Goal: Information Seeking & Learning: Learn about a topic

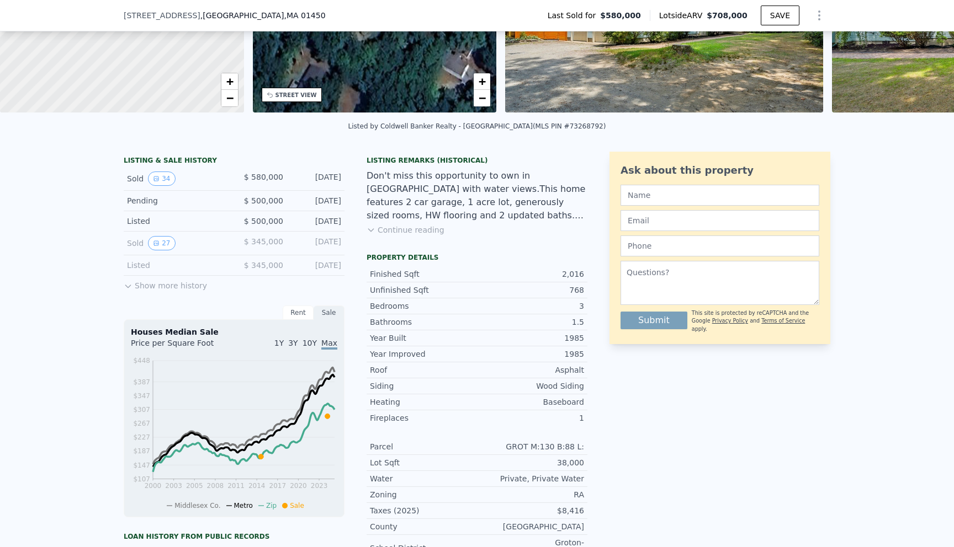
scroll to position [166, 0]
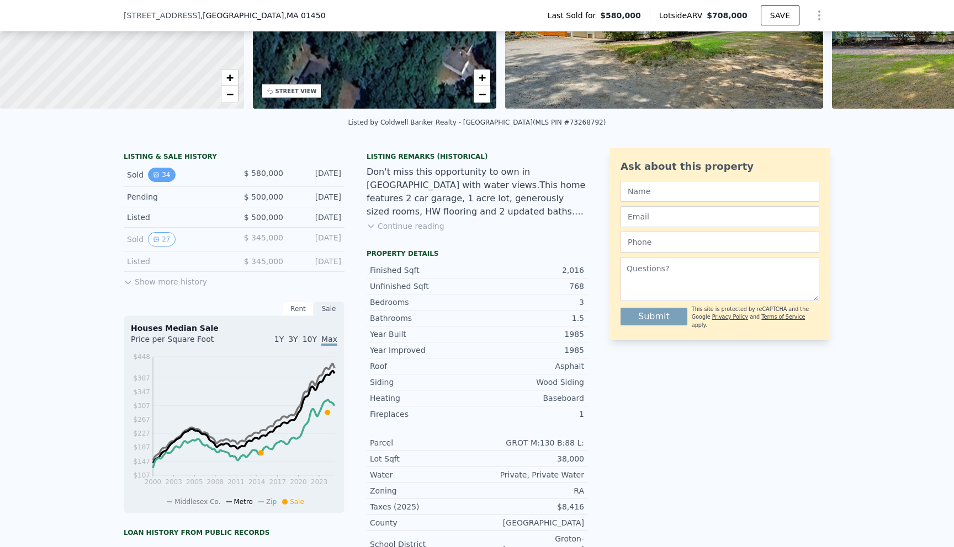
click at [164, 174] on button "34" at bounding box center [161, 175] width 27 height 14
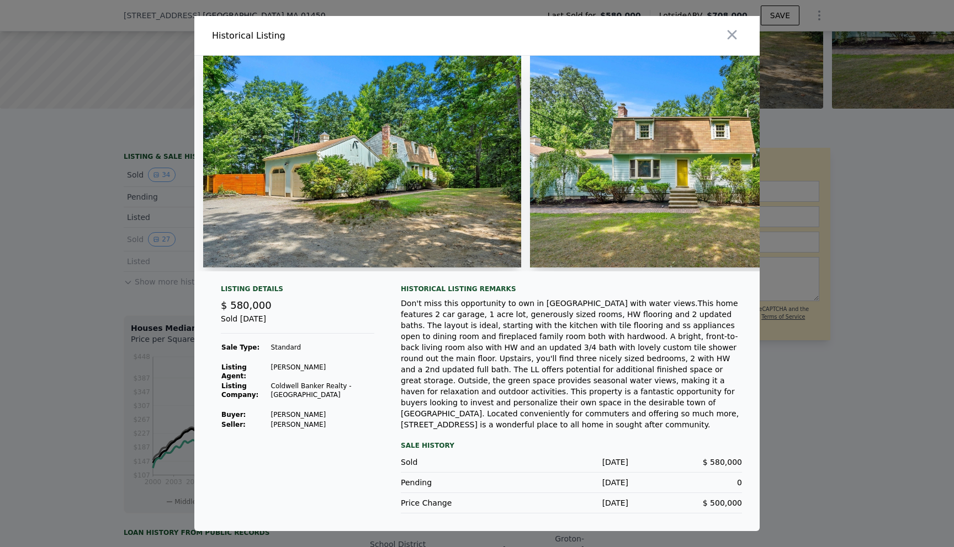
click at [155, 288] on div at bounding box center [477, 273] width 954 height 547
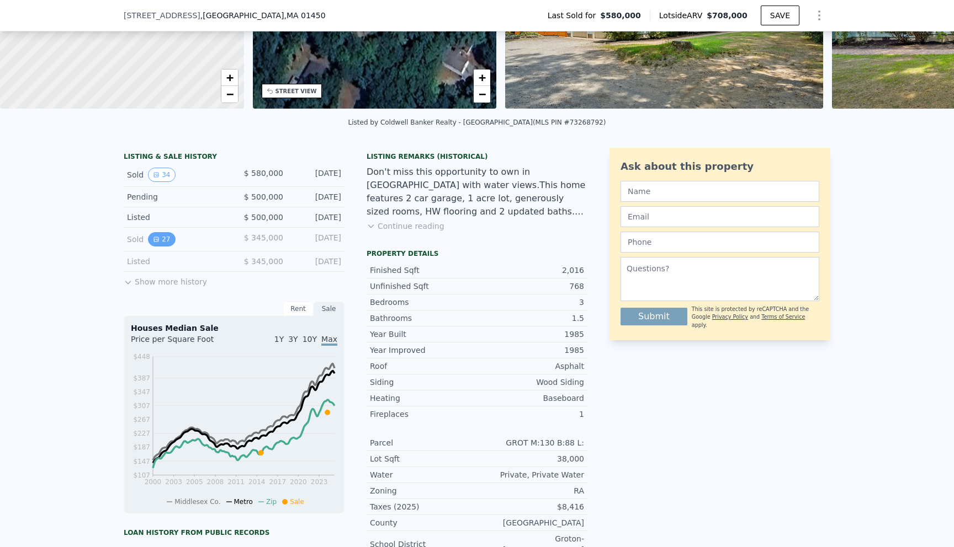
click at [158, 239] on icon "View historical data" at bounding box center [156, 239] width 7 height 7
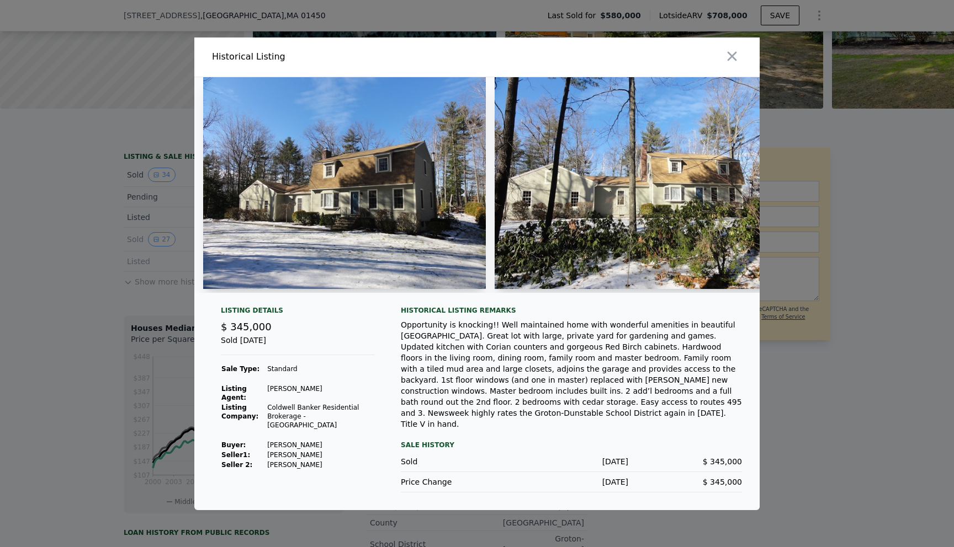
click at [613, 236] on img at bounding box center [635, 183] width 283 height 212
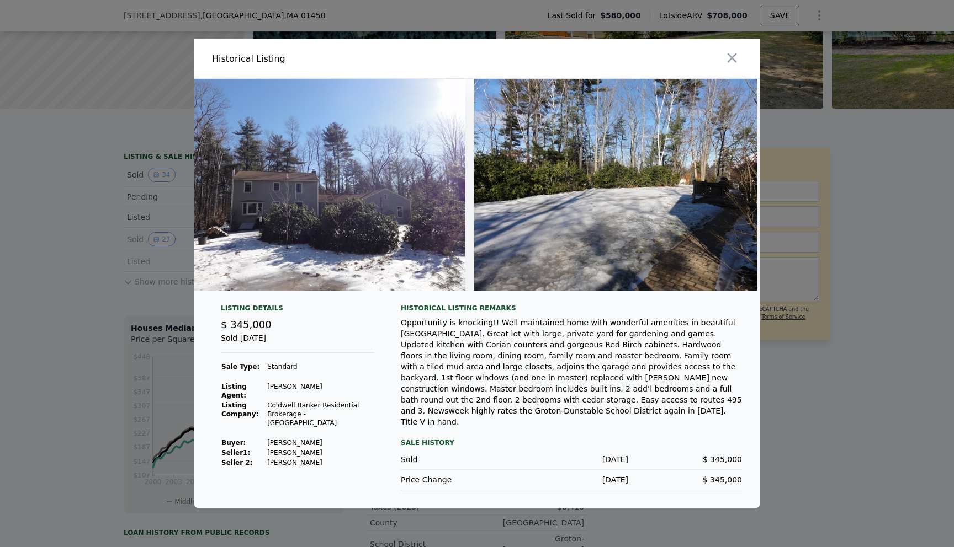
scroll to position [0, 7002]
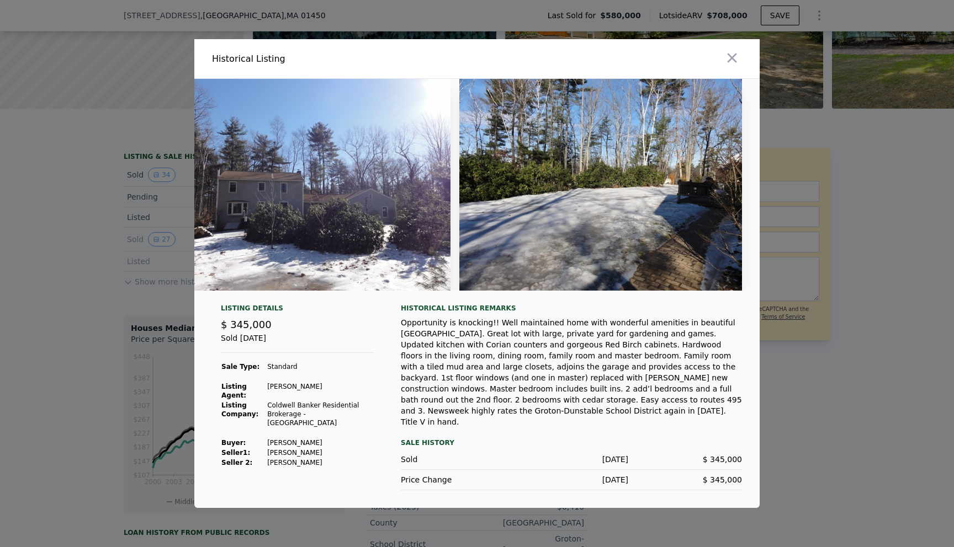
click at [827, 183] on div at bounding box center [477, 273] width 954 height 547
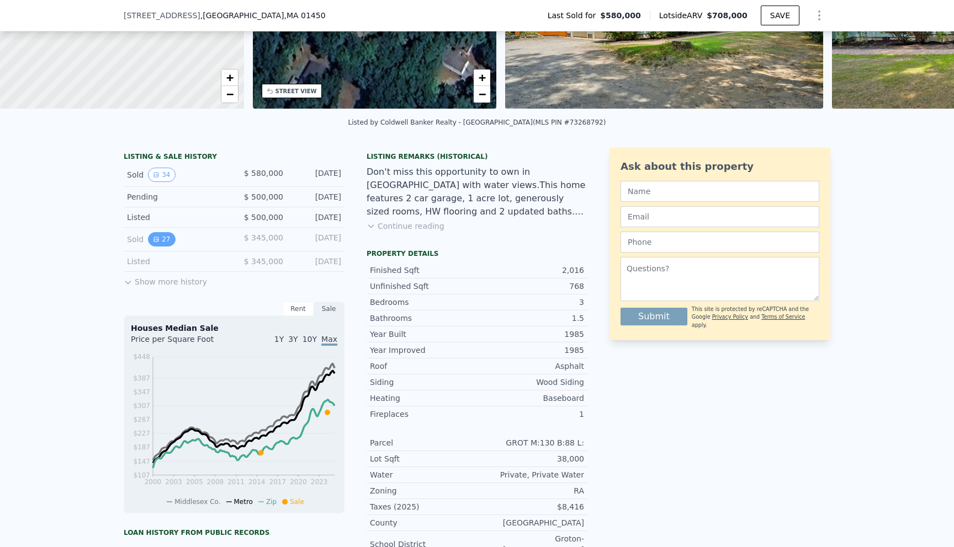
click at [167, 236] on button "27" at bounding box center [161, 239] width 27 height 14
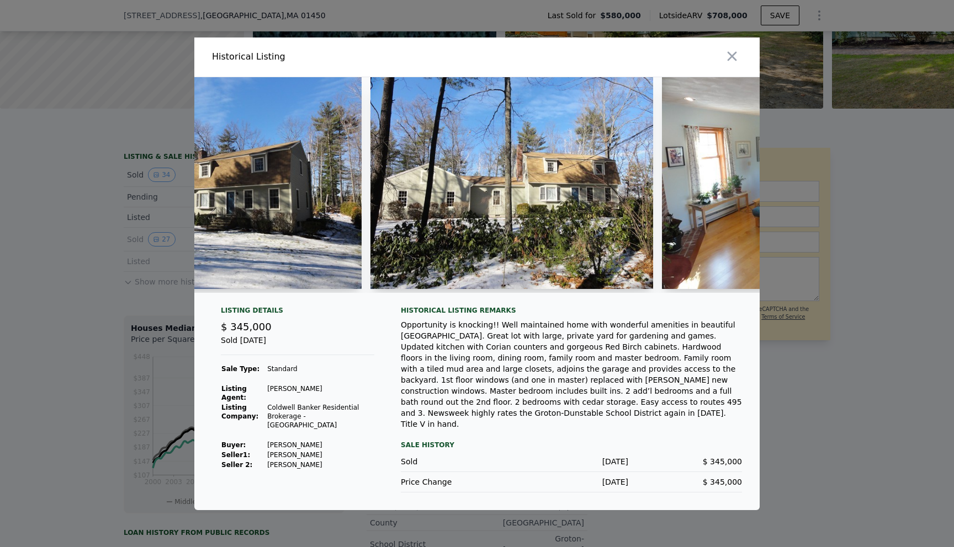
scroll to position [0, 0]
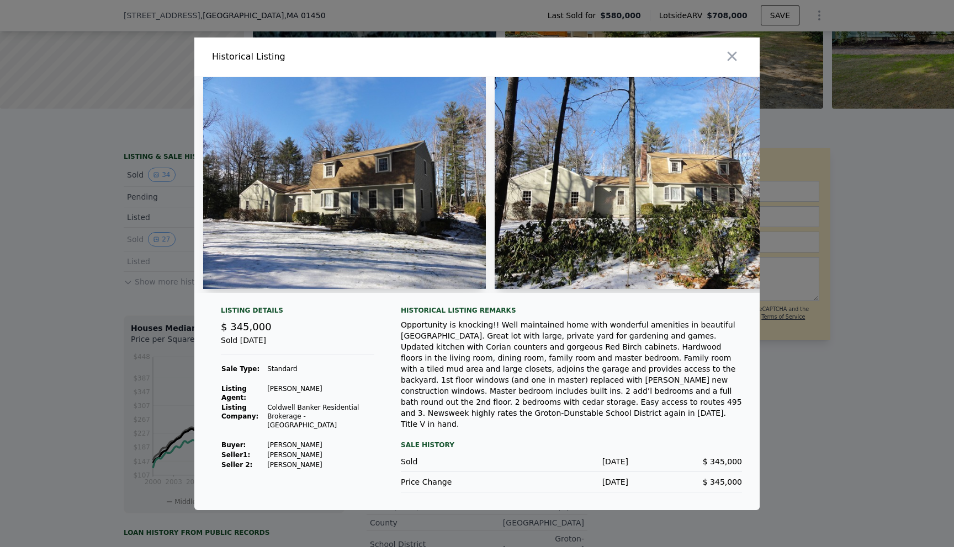
click at [808, 247] on div at bounding box center [477, 273] width 954 height 547
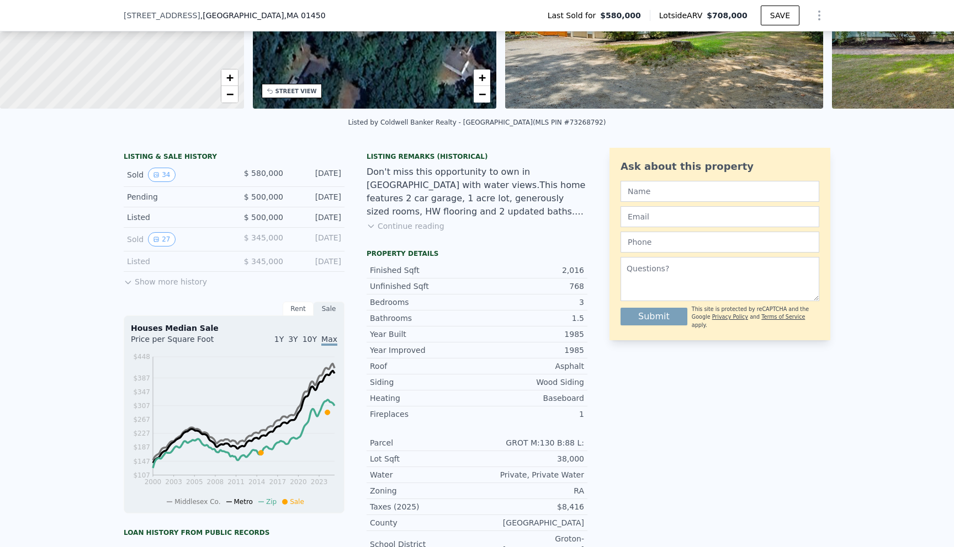
click at [185, 277] on button "Show more history" at bounding box center [165, 279] width 83 height 15
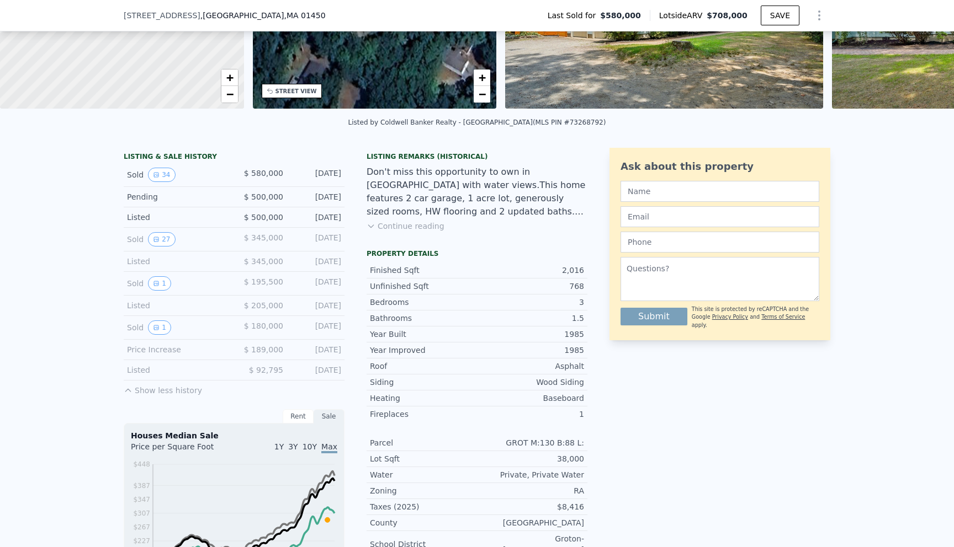
scroll to position [182, 0]
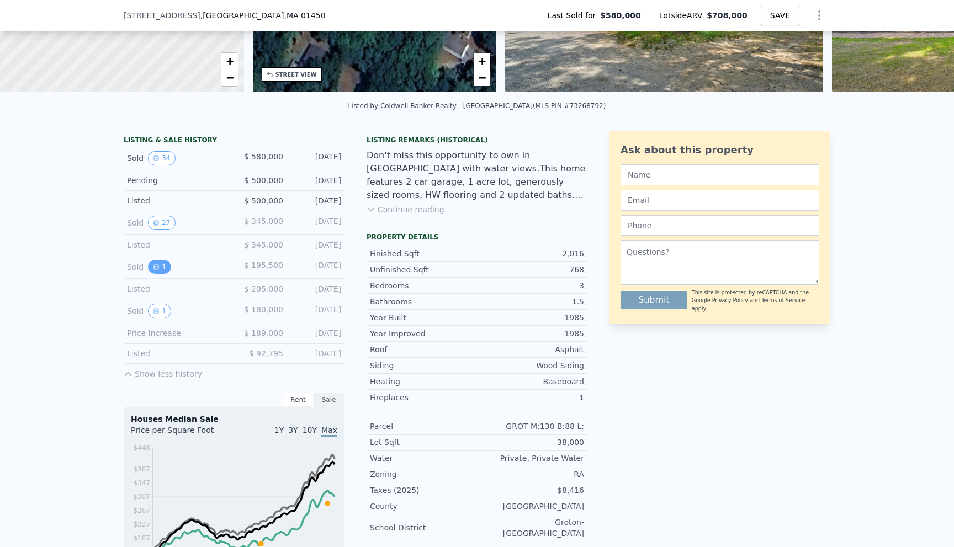
click at [154, 269] on icon "View historical data" at bounding box center [156, 267] width 7 height 7
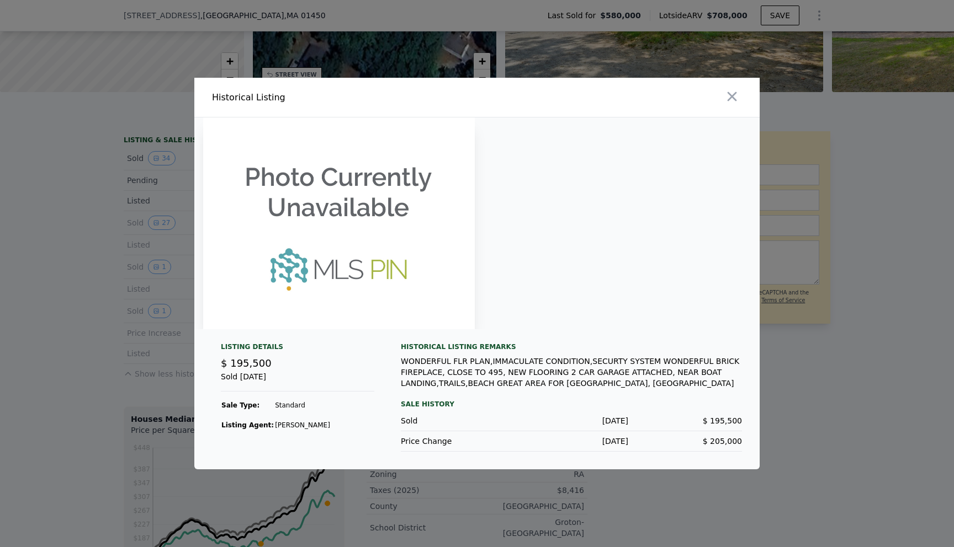
click at [148, 290] on div at bounding box center [477, 273] width 954 height 547
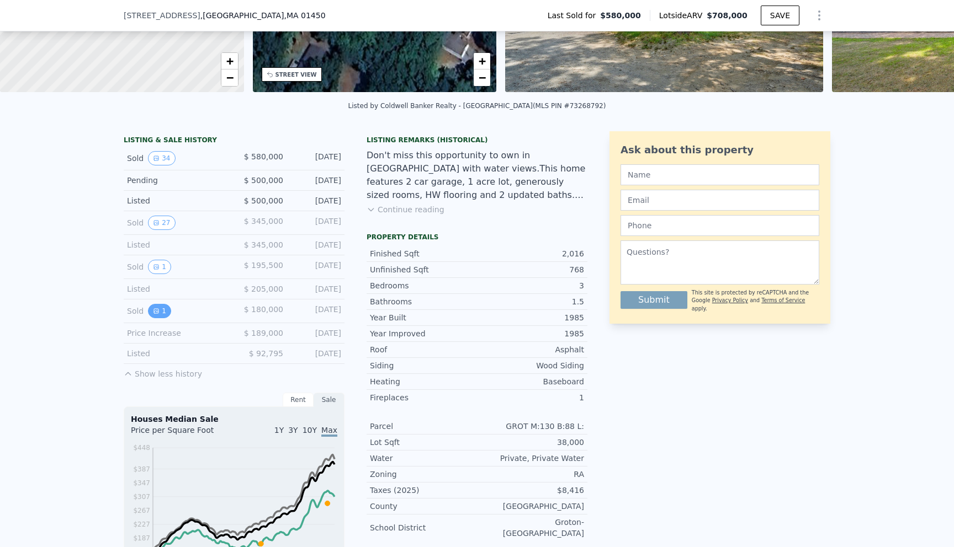
click at [153, 311] on icon "View historical data" at bounding box center [156, 311] width 7 height 7
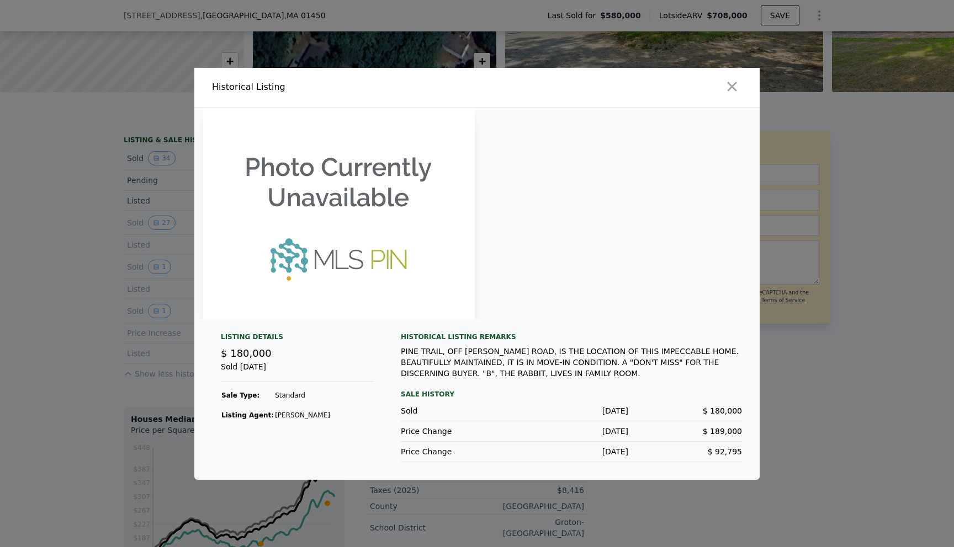
click at [139, 300] on div at bounding box center [477, 273] width 954 height 547
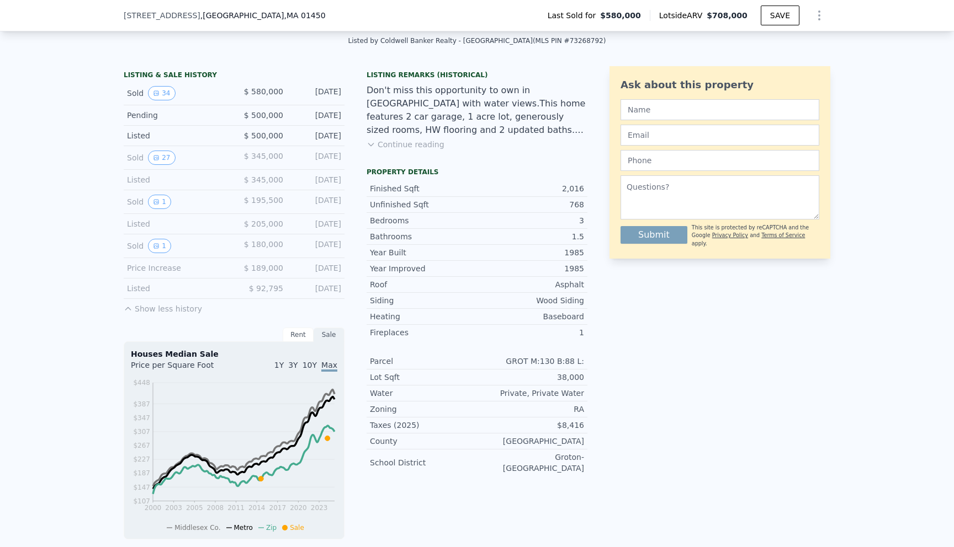
scroll to position [252, 0]
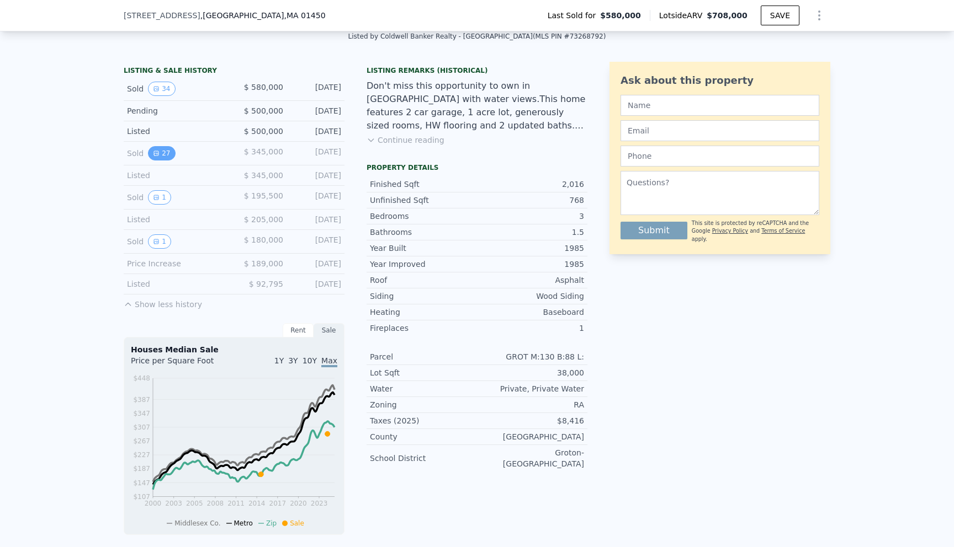
click at [163, 150] on button "27" at bounding box center [161, 153] width 27 height 14
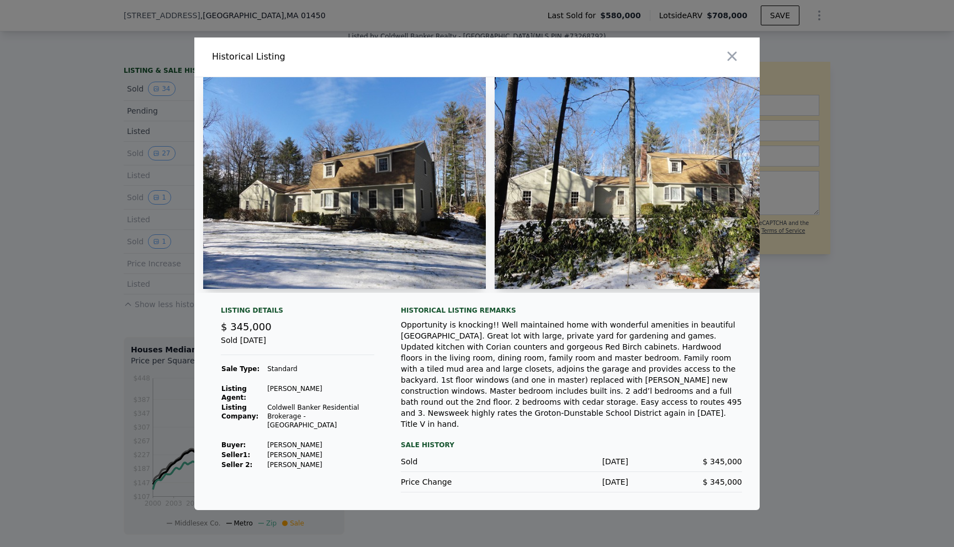
click at [413, 439] on div "Sale History" at bounding box center [571, 445] width 341 height 13
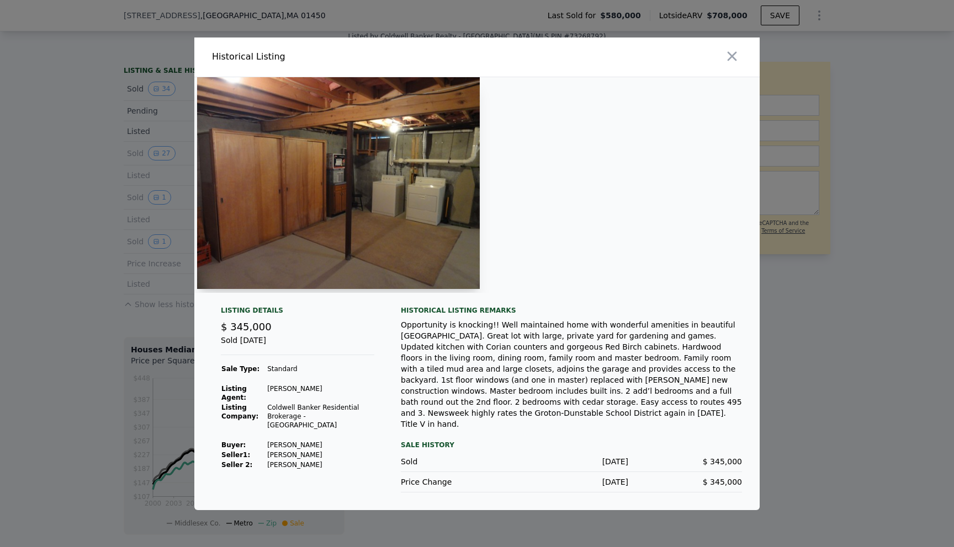
scroll to position [0, 6092]
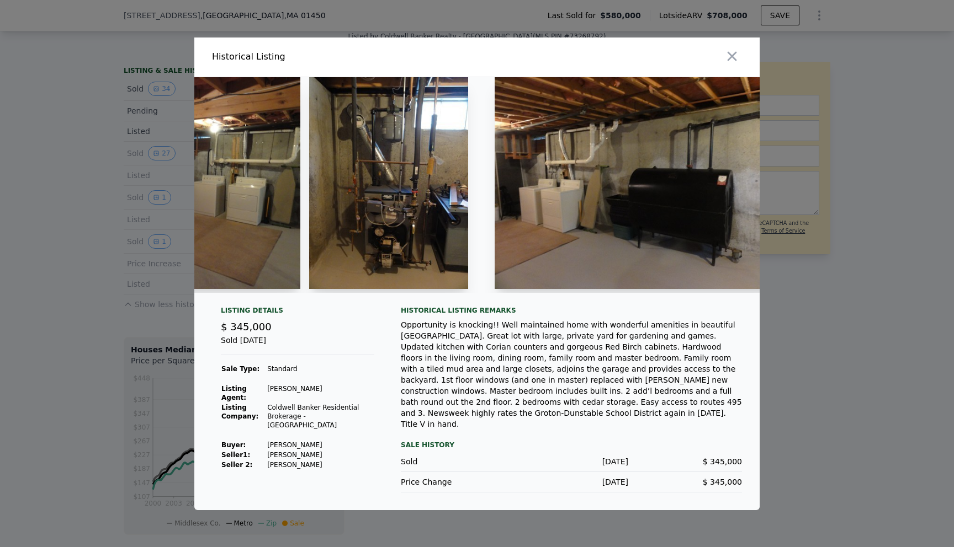
click at [950, 194] on div at bounding box center [477, 273] width 954 height 547
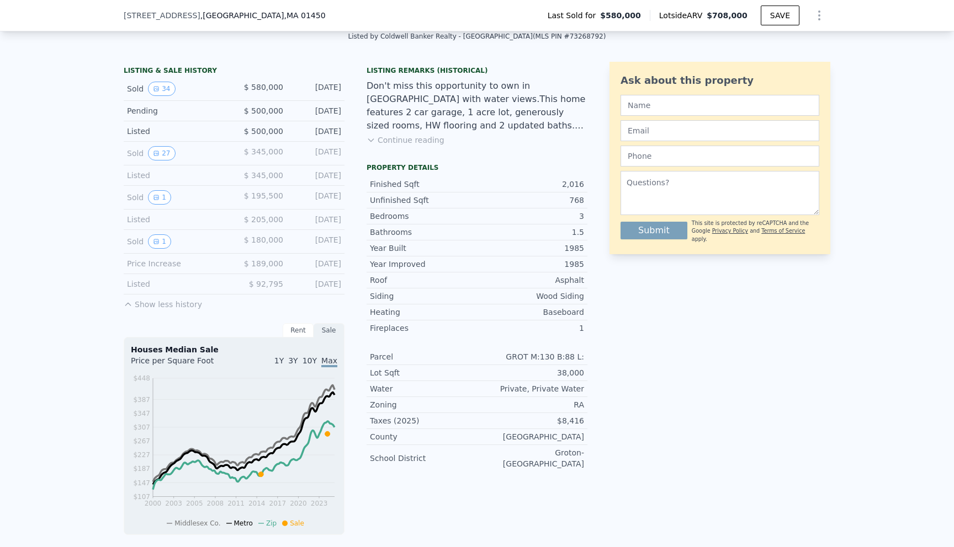
click at [653, 408] on div "Ask about this property Submit This site is protected by reCAPTCHA and the Goog…" at bounding box center [719, 393] width 221 height 663
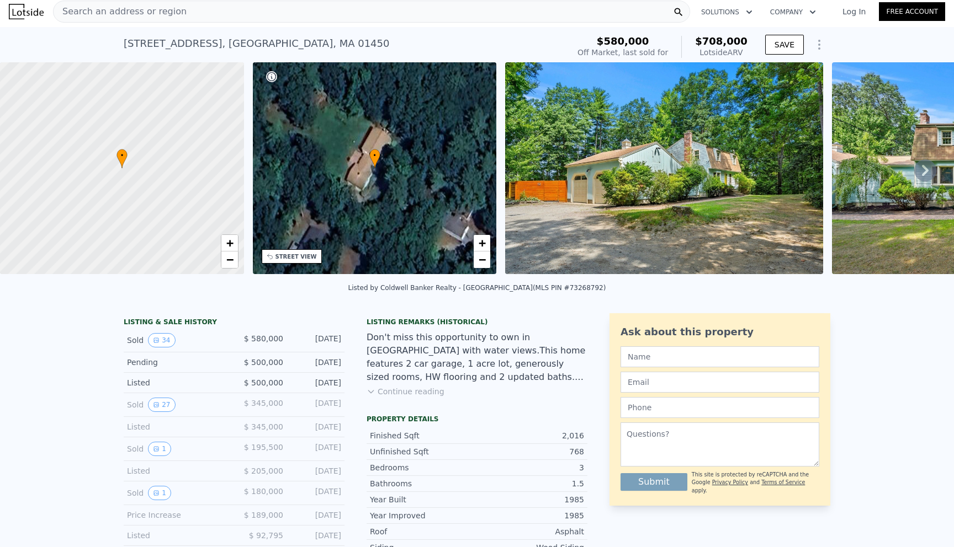
scroll to position [45, 0]
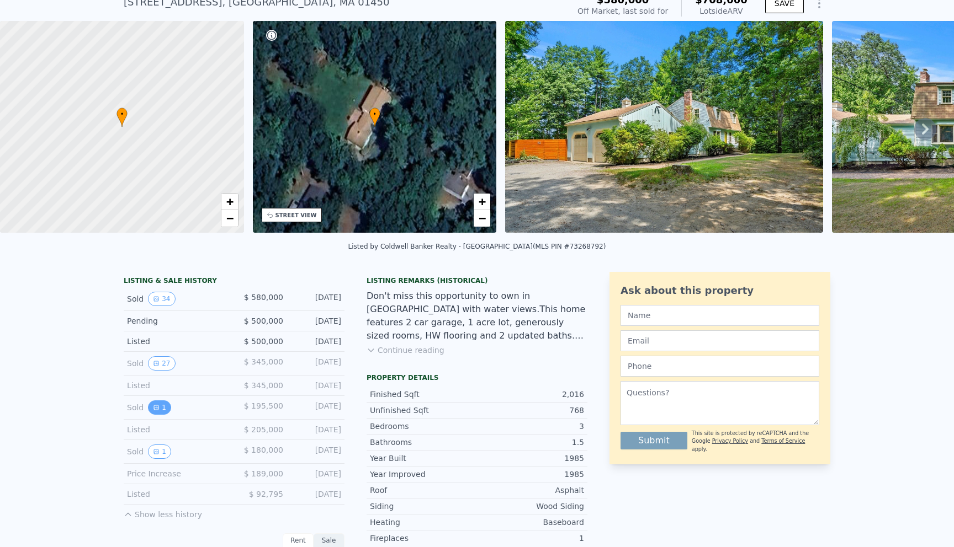
click at [156, 411] on button "1" at bounding box center [159, 408] width 23 height 14
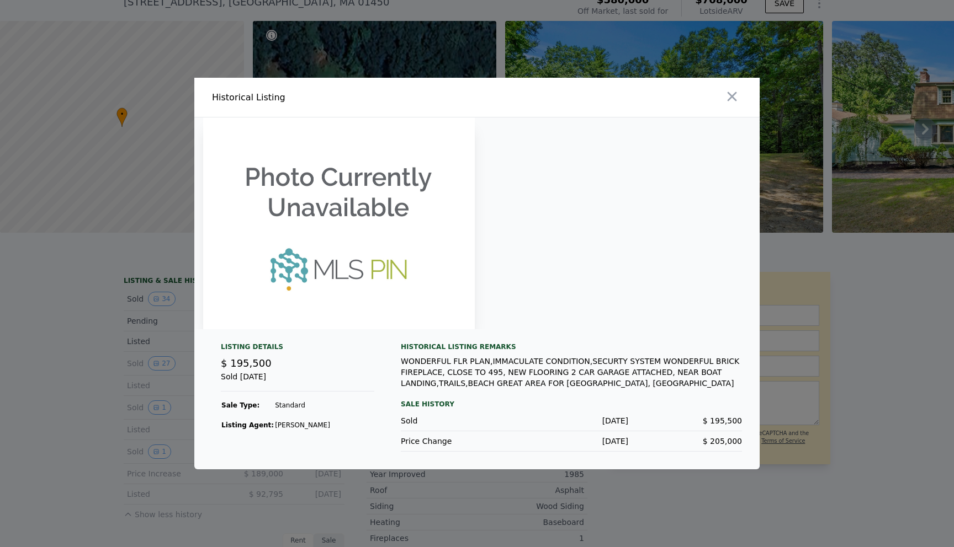
click at [313, 285] on img at bounding box center [339, 224] width 272 height 212
click at [460, 376] on div "WONDERFUL FLR PLAN,IMMACULATE CONDITION,SECURTY SYSTEM WONDERFUL BRICK FIREPLAC…" at bounding box center [571, 372] width 341 height 33
click at [173, 360] on div at bounding box center [477, 273] width 954 height 547
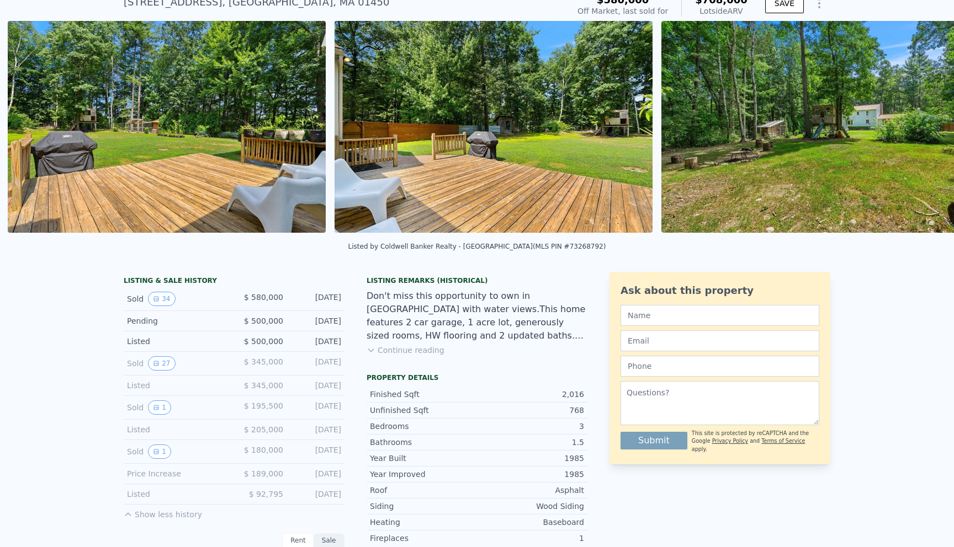
scroll to position [0, 8633]
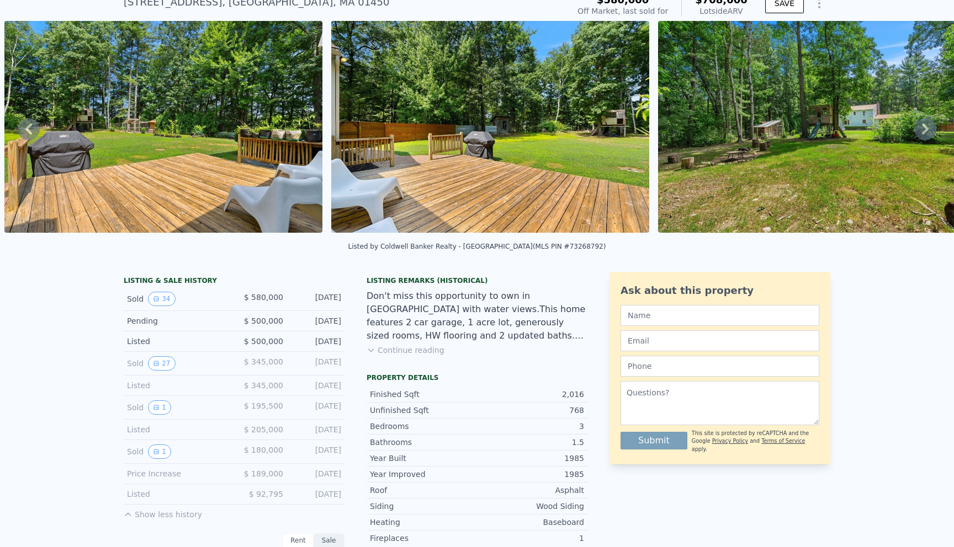
click at [580, 166] on img at bounding box center [490, 127] width 318 height 212
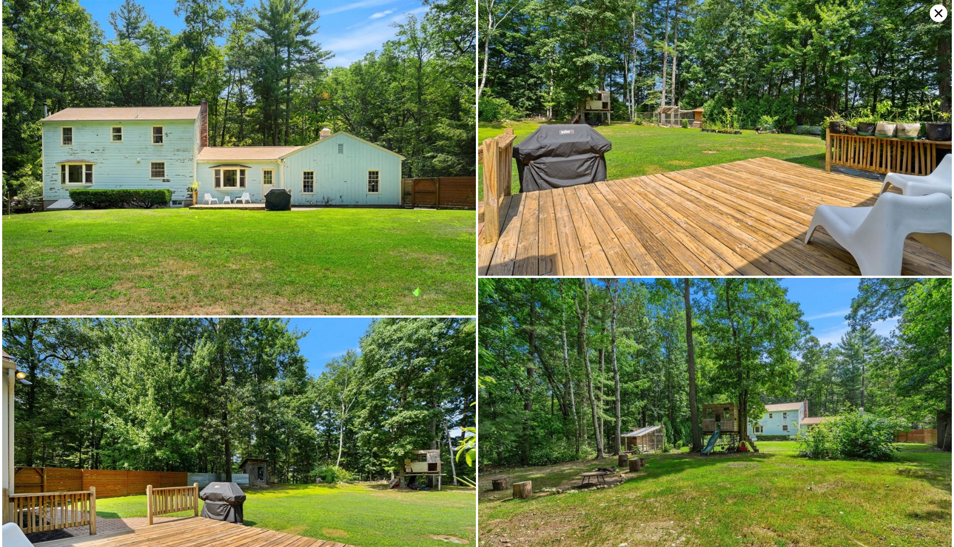
scroll to position [3855, 0]
click at [185, 407] on img at bounding box center [238, 476] width 473 height 316
